Goal: Entertainment & Leisure: Consume media (video, audio)

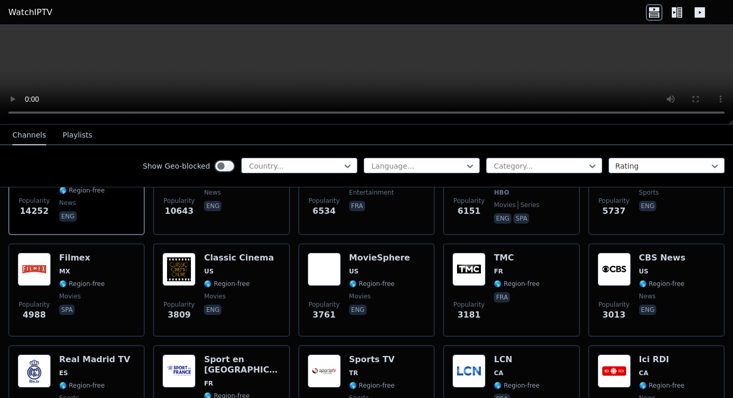
scroll to position [272, 0]
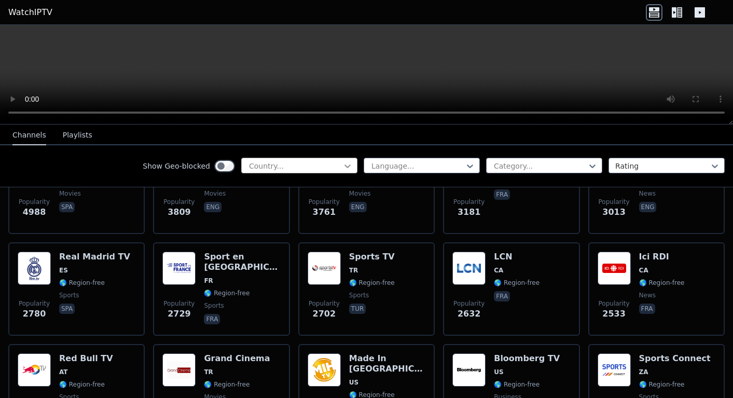
click at [346, 167] on icon at bounding box center [348, 166] width 10 height 10
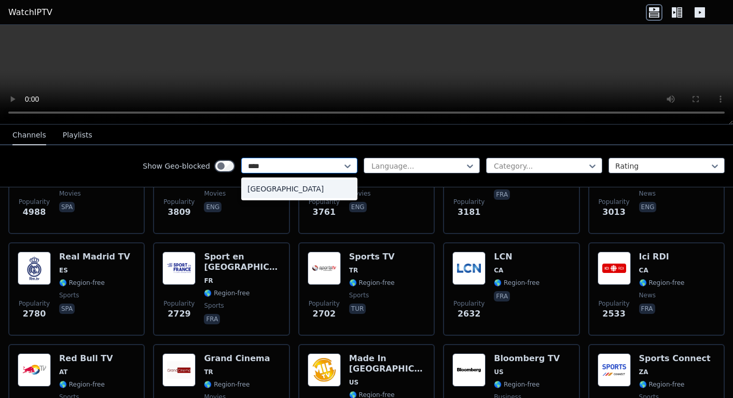
type input "*****"
click at [313, 187] on div "[GEOGRAPHIC_DATA]" at bounding box center [299, 189] width 116 height 19
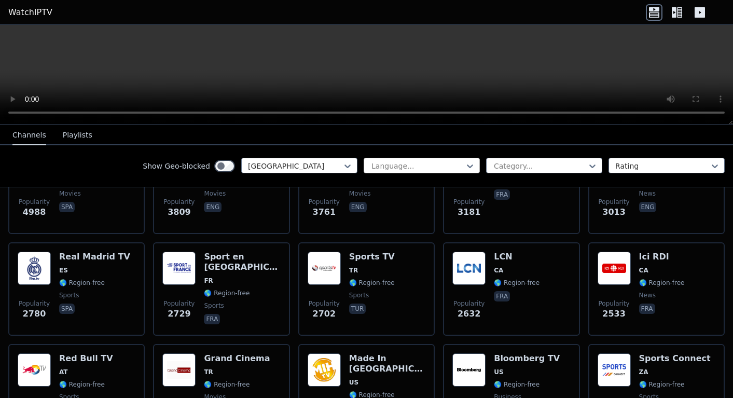
click at [424, 170] on div at bounding box center [418, 166] width 94 height 10
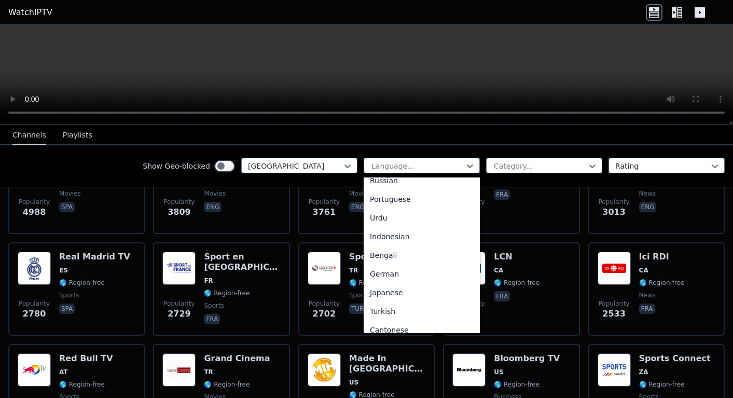
scroll to position [238, 0]
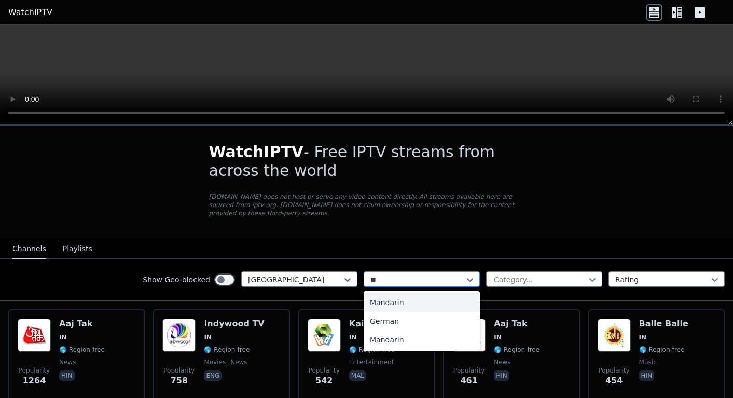
type input "*"
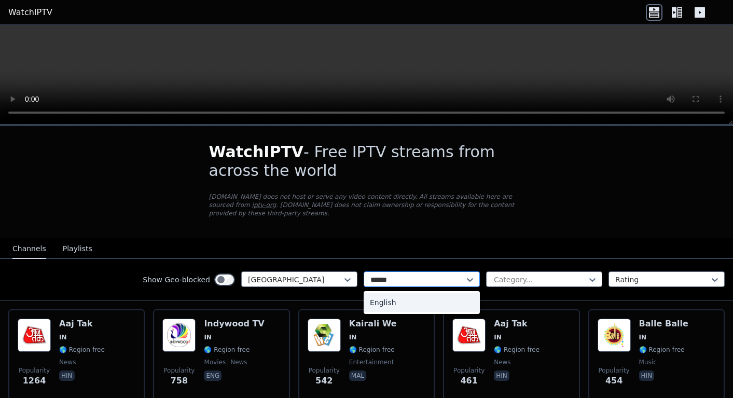
type input "*******"
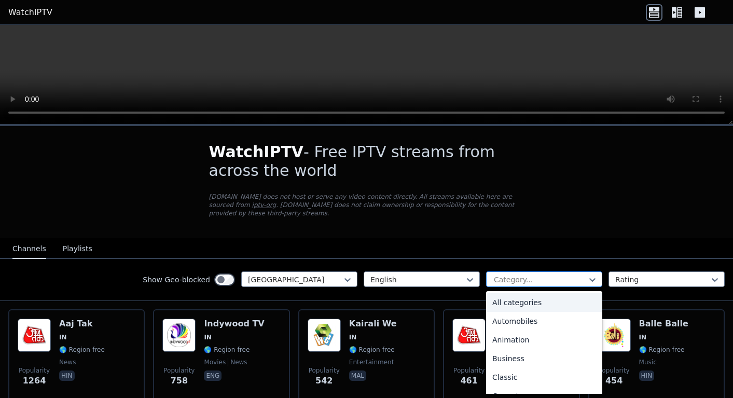
click at [541, 278] on div at bounding box center [540, 280] width 94 height 10
click at [522, 305] on div "All categories" at bounding box center [544, 302] width 116 height 19
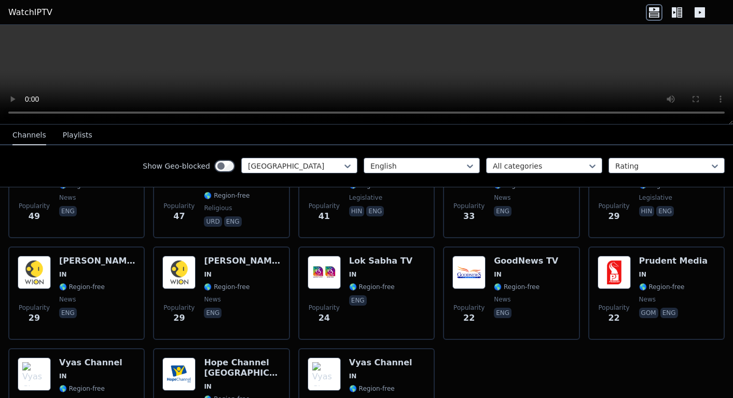
scroll to position [498, 0]
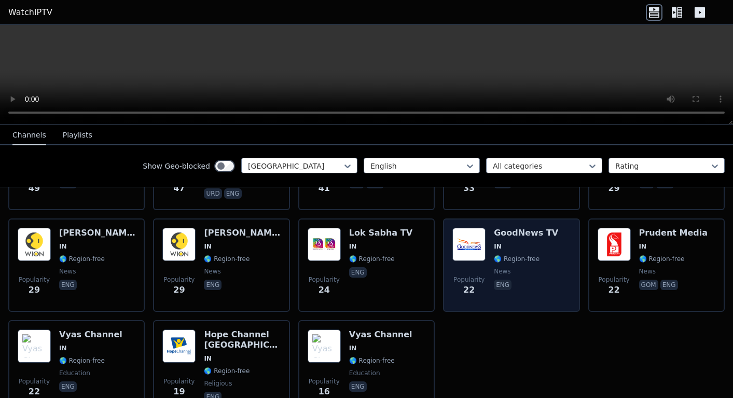
click at [520, 236] on h6 "GoodNews TV" at bounding box center [526, 233] width 64 height 10
